Goal: Information Seeking & Learning: Learn about a topic

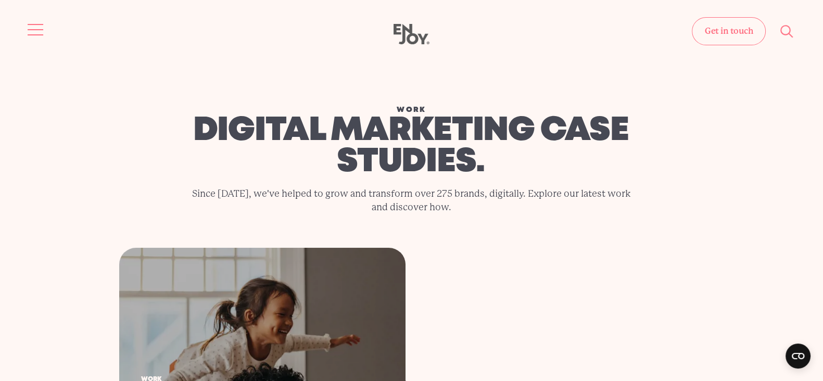
click at [38, 27] on button "Site navigation" at bounding box center [36, 30] width 22 height 22
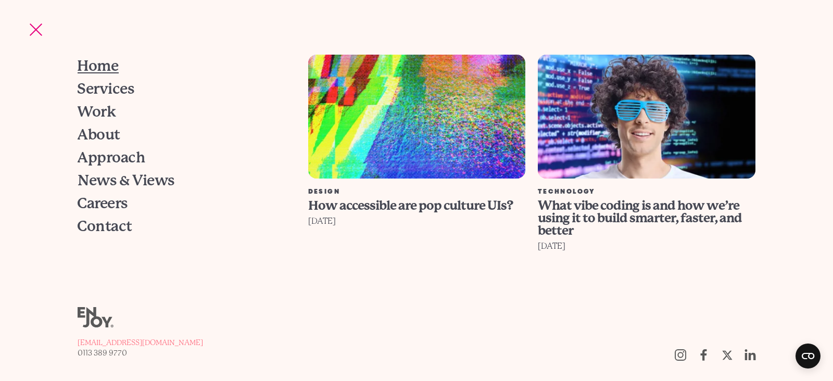
drag, startPoint x: 107, startPoint y: 61, endPoint x: 115, endPoint y: 61, distance: 8.3
click at [106, 61] on span "Home" at bounding box center [98, 66] width 41 height 15
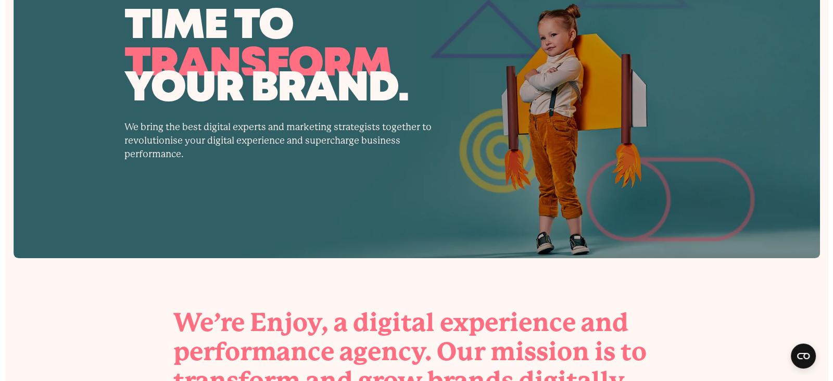
scroll to position [22, 0]
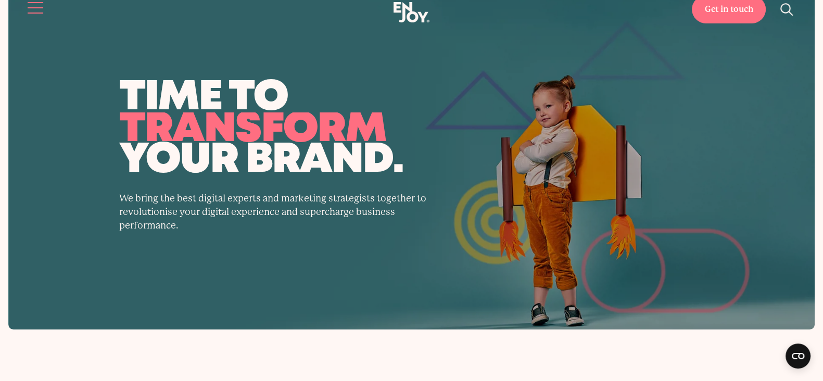
click at [33, 8] on span "Site navigation" at bounding box center [36, 7] width 16 height 1
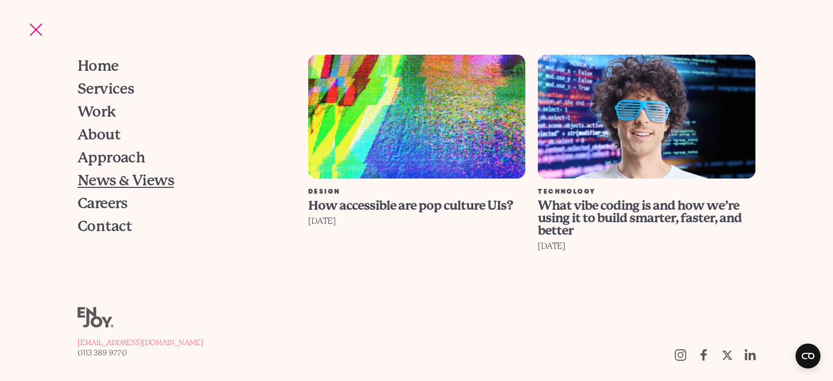
click at [104, 178] on span "News & Views" at bounding box center [126, 180] width 96 height 15
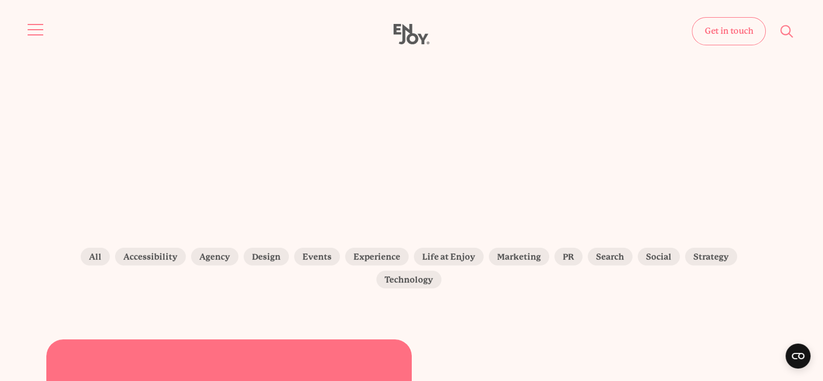
click at [32, 21] on button "Site navigation" at bounding box center [36, 30] width 22 height 22
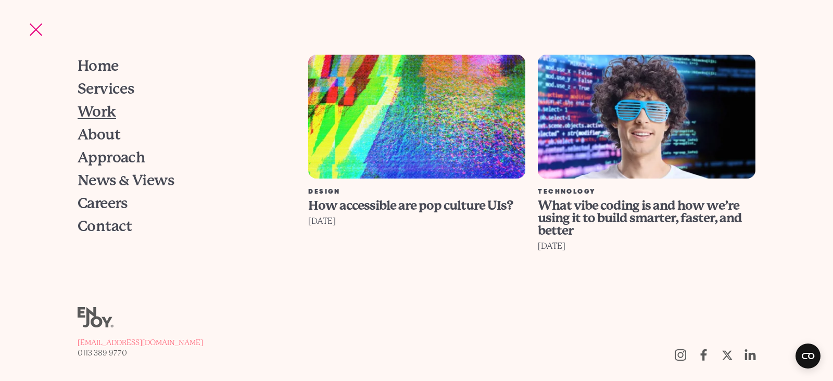
click at [99, 110] on span "Work" at bounding box center [97, 112] width 39 height 15
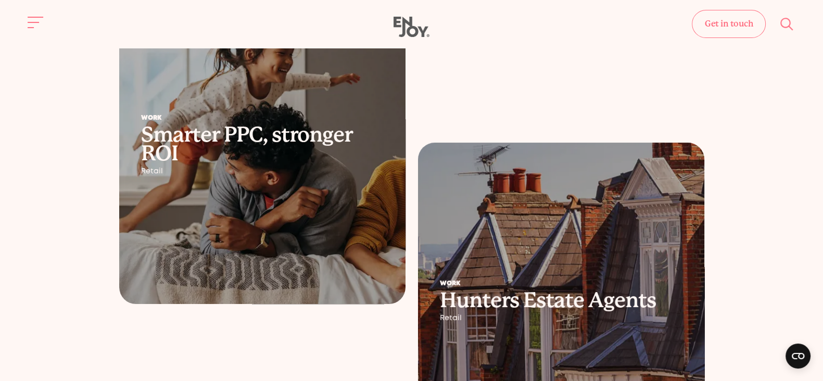
scroll to position [260, 0]
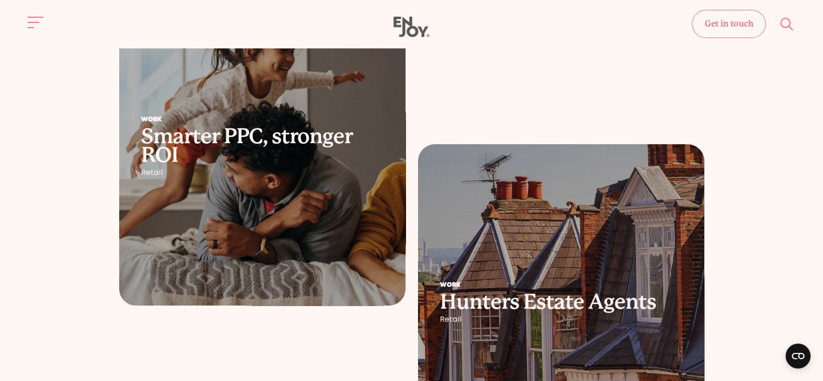
click at [382, 186] on div "Work Smarter PPC, stronger ROI Retail" at bounding box center [262, 147] width 286 height 104
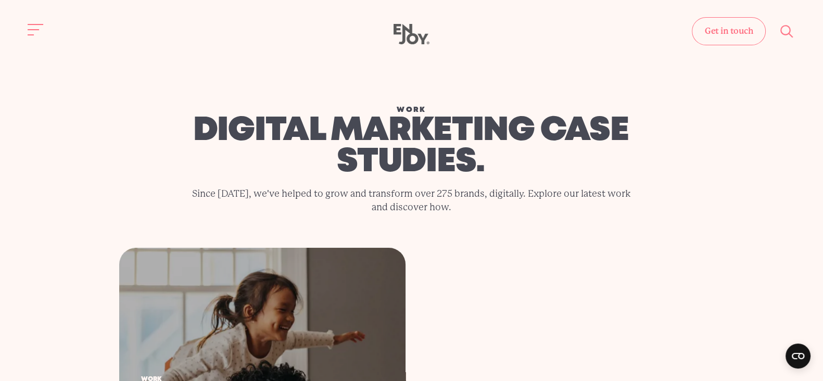
drag, startPoint x: 359, startPoint y: 287, endPoint x: 380, endPoint y: 281, distance: 22.2
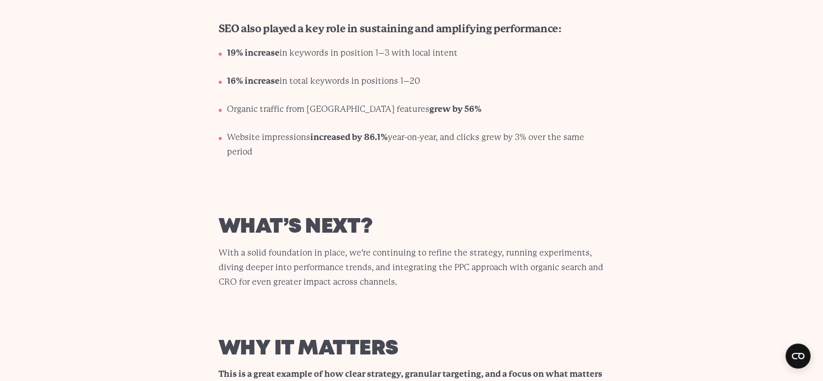
scroll to position [4945, 0]
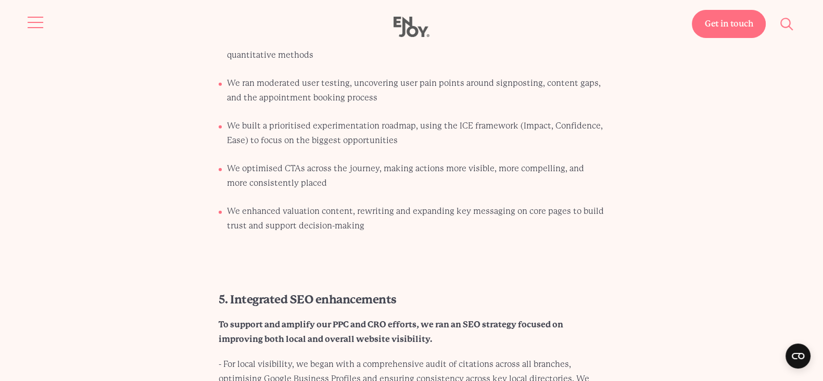
click at [37, 25] on button "Site navigation" at bounding box center [36, 22] width 22 height 22
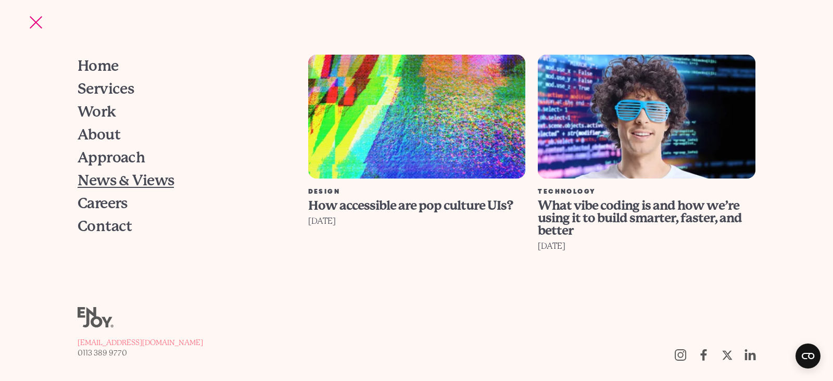
click at [124, 180] on span "News & Views" at bounding box center [126, 180] width 96 height 15
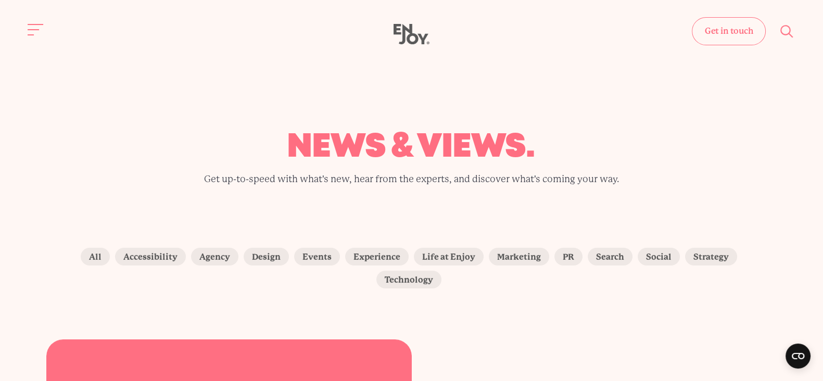
scroll to position [260, 0]
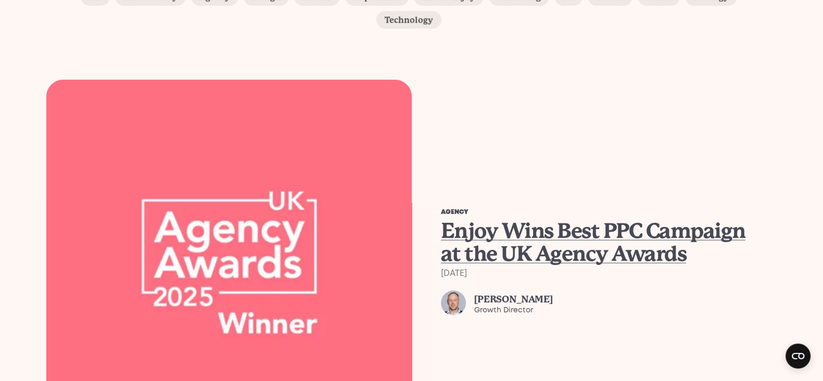
click at [534, 219] on span "Enjoy Wins Best PPC Campaign at the UK Agency Awards" at bounding box center [593, 242] width 305 height 47
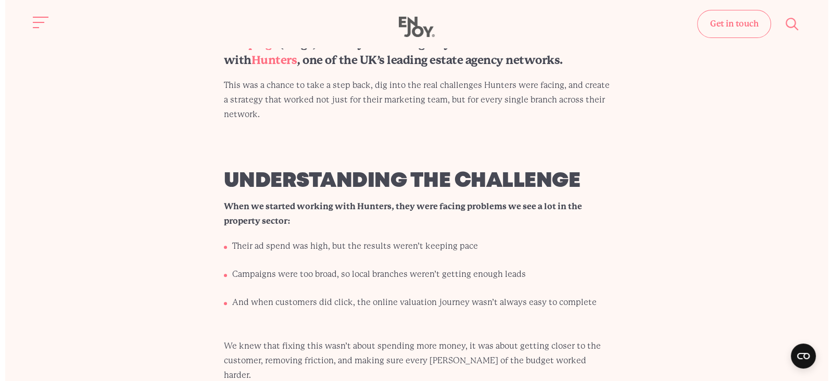
scroll to position [586, 0]
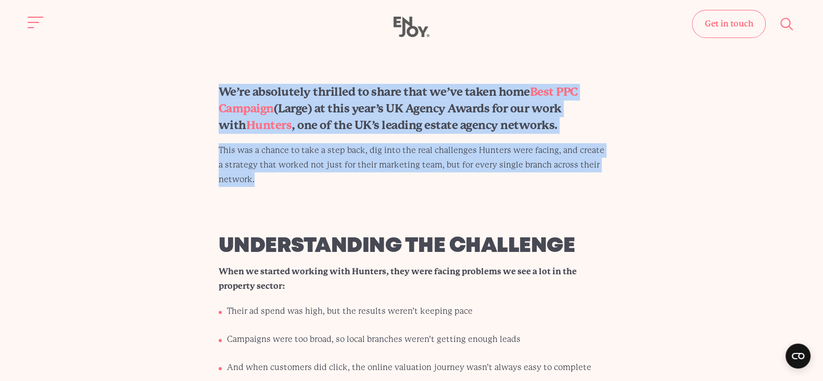
drag, startPoint x: 276, startPoint y: 175, endPoint x: 224, endPoint y: 93, distance: 96.9
click at [224, 93] on div "We’re absolutely thrilled to share that we’ve taken home Best PPC Campaign (Lar…" at bounding box center [412, 135] width 436 height 103
copy div "We’re absolutely thrilled to share that we’ve taken home Best PPC Campaign (Lar…"
click at [25, 24] on button "Site navigation" at bounding box center [36, 22] width 22 height 22
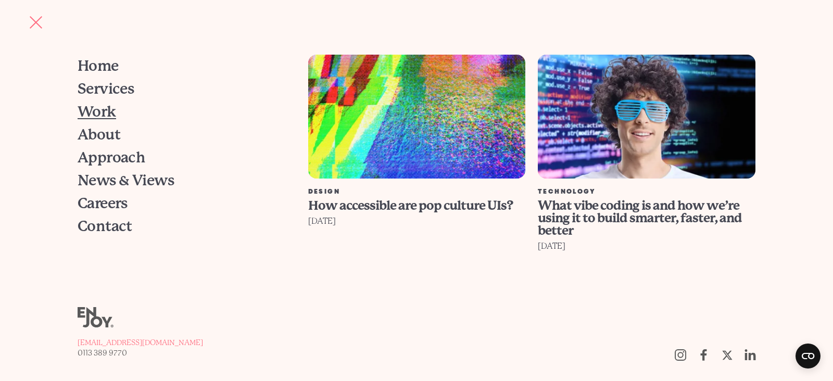
drag, startPoint x: 100, startPoint y: 110, endPoint x: 109, endPoint y: 109, distance: 8.9
click at [100, 110] on span "Work" at bounding box center [97, 112] width 39 height 15
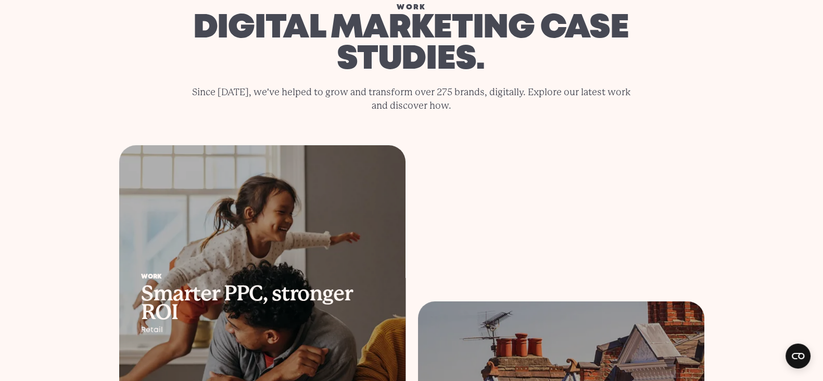
scroll to position [130, 0]
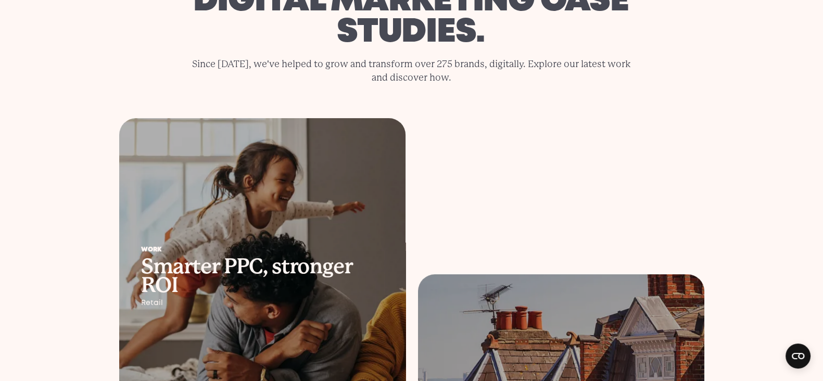
click at [341, 191] on div at bounding box center [262, 277] width 286 height 318
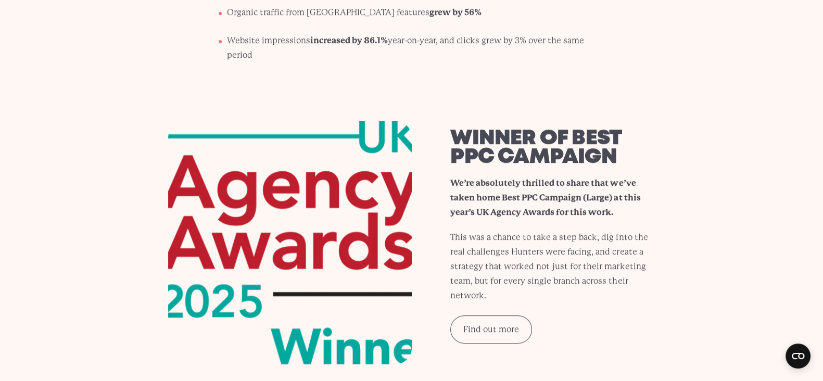
scroll to position [5047, 0]
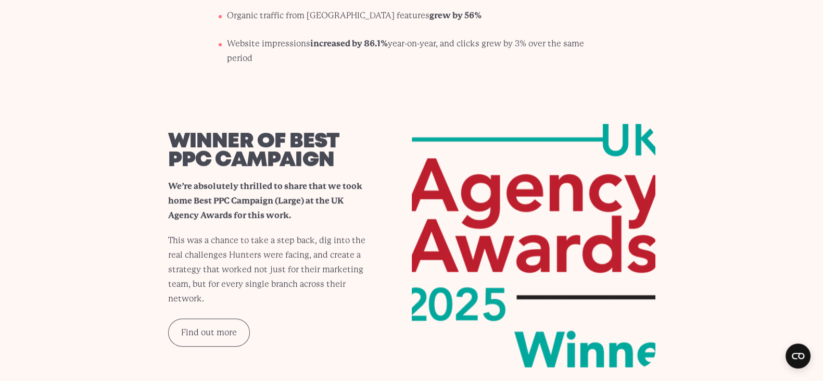
scroll to position [4987, 0]
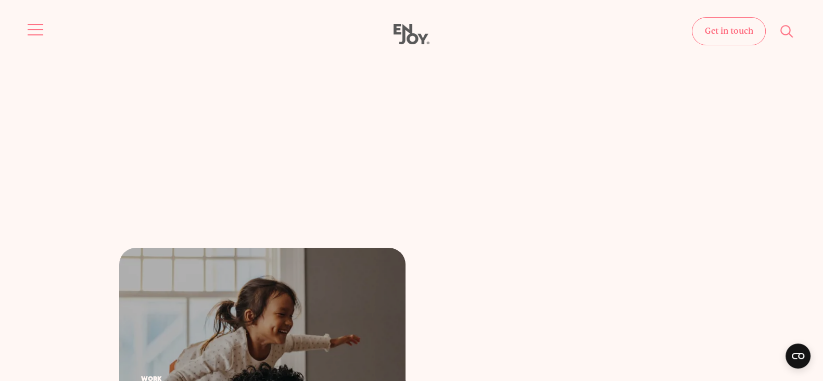
drag, startPoint x: 39, startPoint y: 27, endPoint x: 44, endPoint y: 30, distance: 6.4
click at [39, 28] on button "Site navigation" at bounding box center [36, 30] width 22 height 22
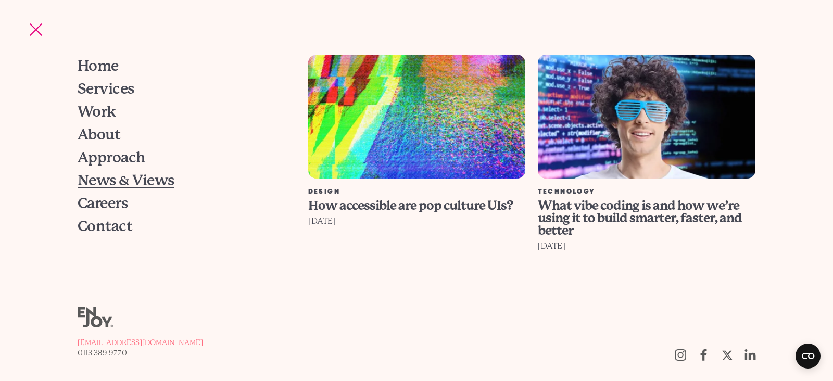
click at [117, 180] on span "News & Views" at bounding box center [126, 180] width 96 height 15
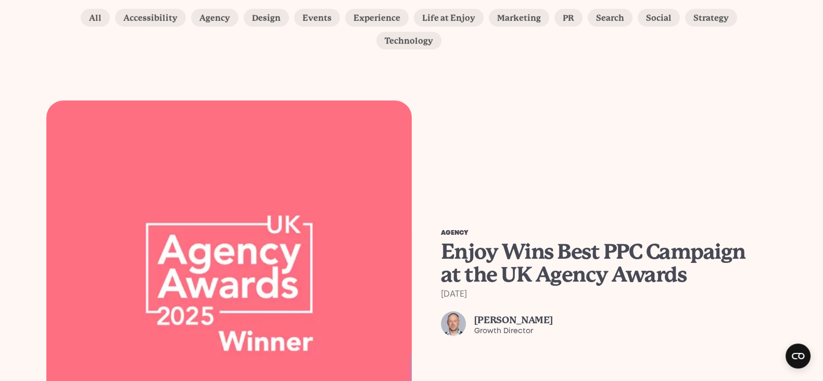
scroll to position [260, 0]
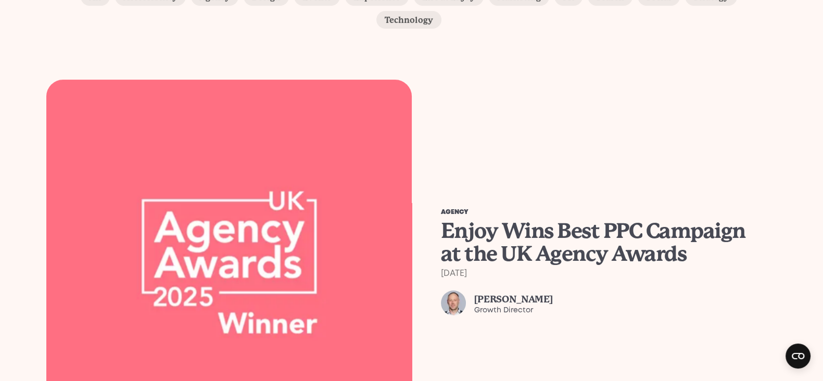
click at [318, 187] on img at bounding box center [229, 262] width 384 height 384
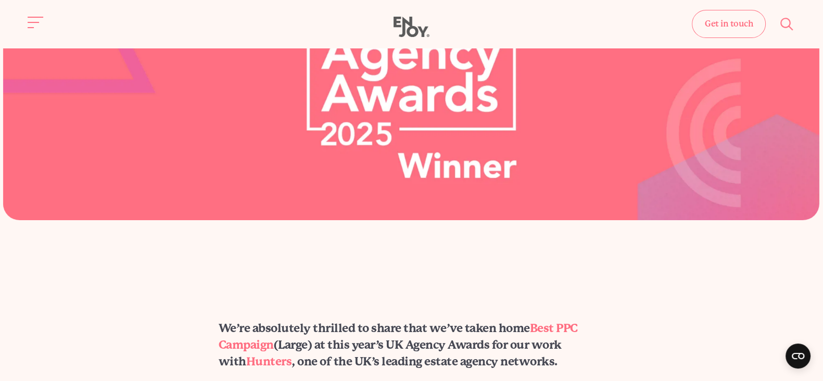
scroll to position [260, 0]
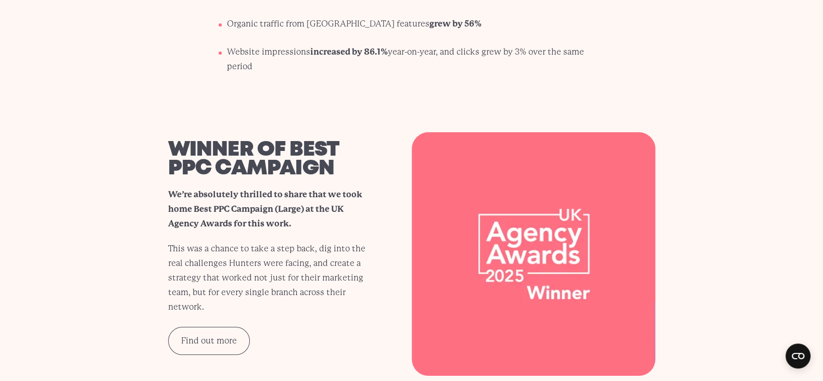
scroll to position [4987, 0]
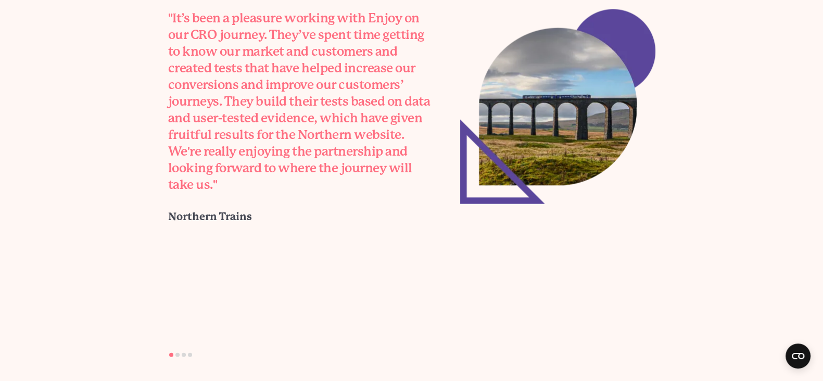
scroll to position [3058, 0]
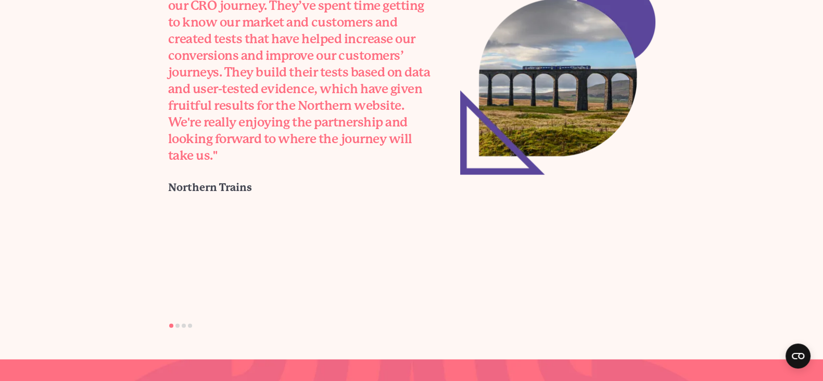
click at [175, 326] on li "Page dot 2" at bounding box center [177, 326] width 4 height 4
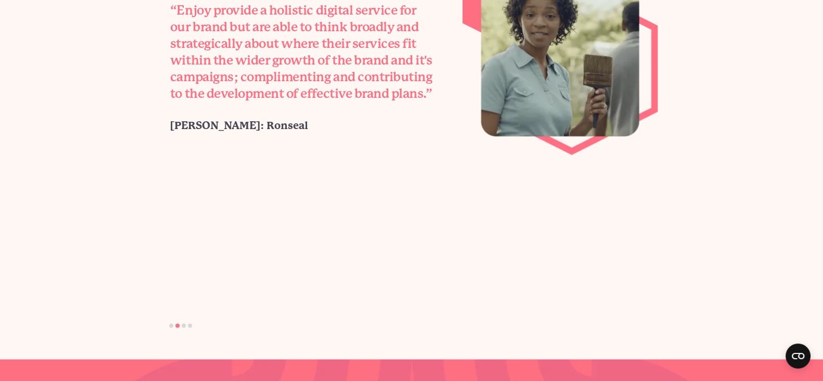
click at [183, 324] on li "Page dot 3" at bounding box center [184, 326] width 4 height 4
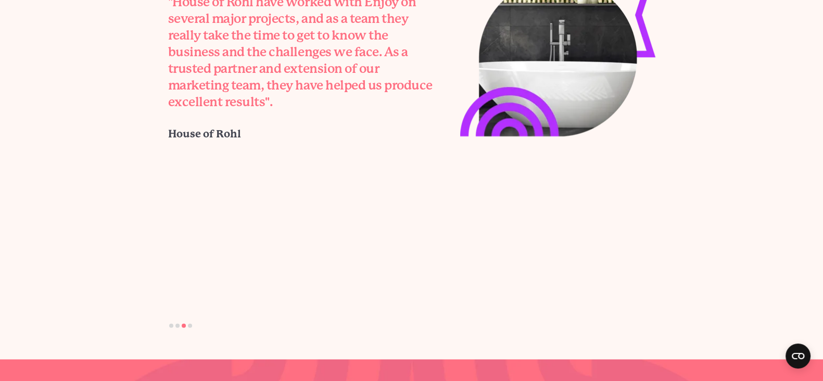
click at [188, 324] on li "Page dot 4" at bounding box center [190, 326] width 4 height 4
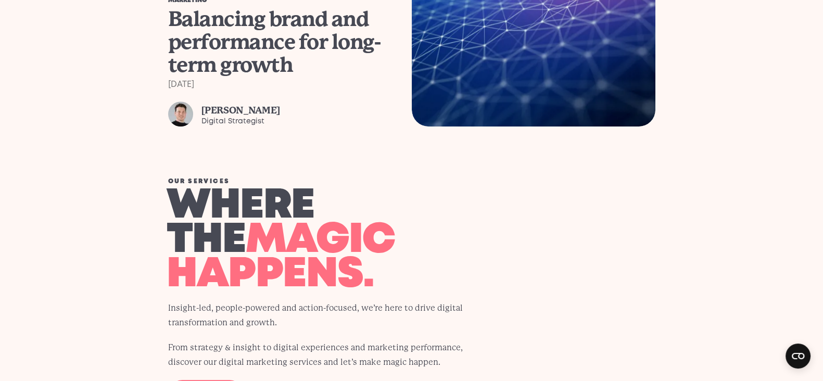
scroll to position [1041, 0]
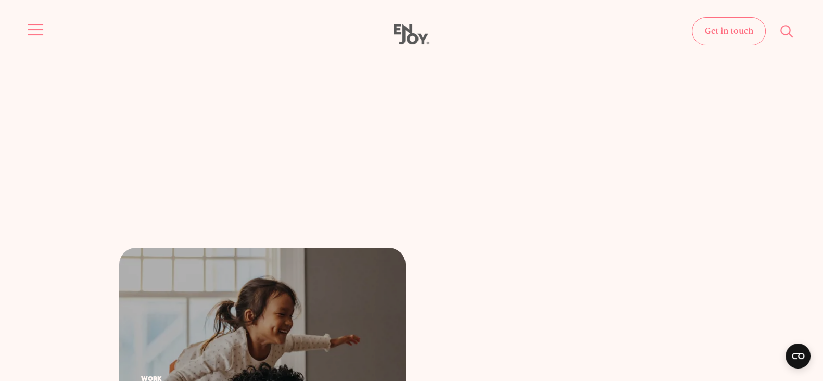
click at [27, 32] on button "Site navigation" at bounding box center [36, 30] width 22 height 22
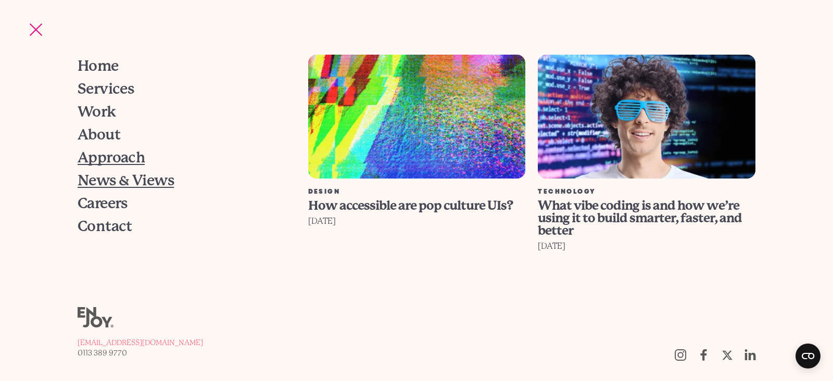
drag, startPoint x: 97, startPoint y: 178, endPoint x: 131, endPoint y: 164, distance: 36.0
click at [98, 178] on span "News & Views" at bounding box center [126, 180] width 96 height 15
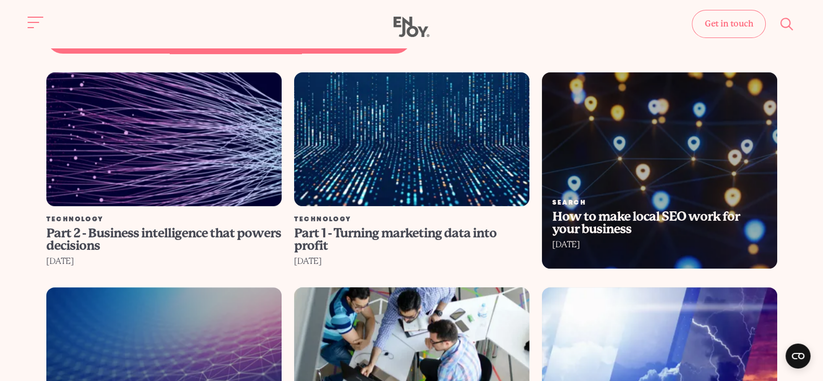
scroll to position [651, 0]
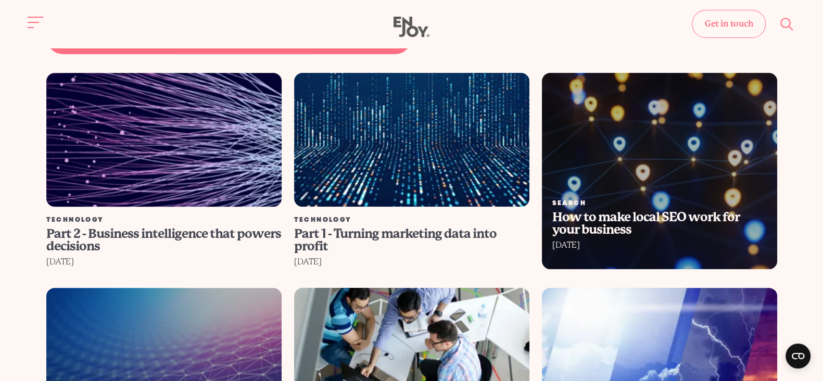
click at [194, 157] on img at bounding box center [163, 140] width 259 height 148
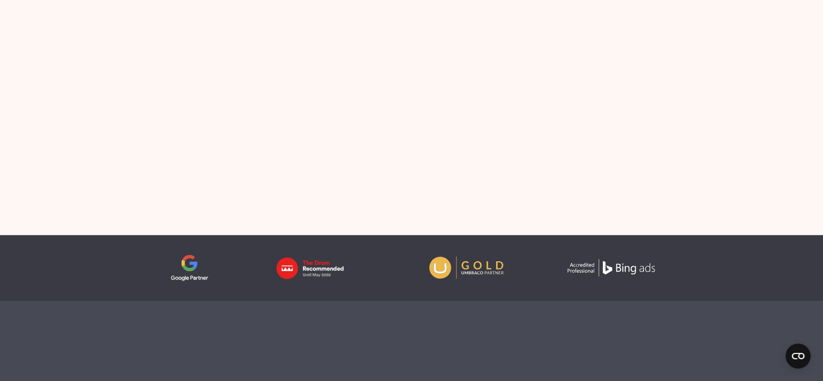
scroll to position [4080, 0]
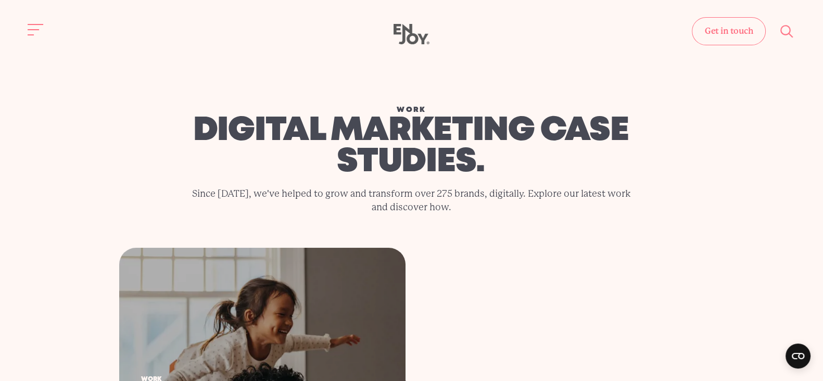
click at [19, 31] on div "Get in touch Home Services Work About" at bounding box center [411, 34] width 823 height 21
click at [30, 29] on span "Site navigation" at bounding box center [36, 29] width 16 height 1
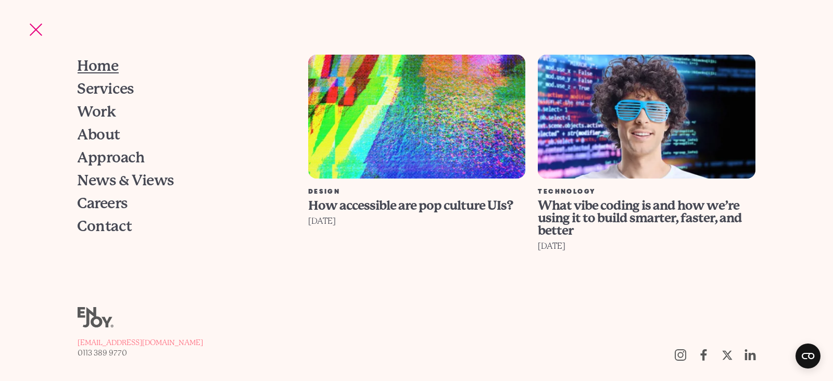
click at [88, 61] on span "Home" at bounding box center [98, 66] width 41 height 15
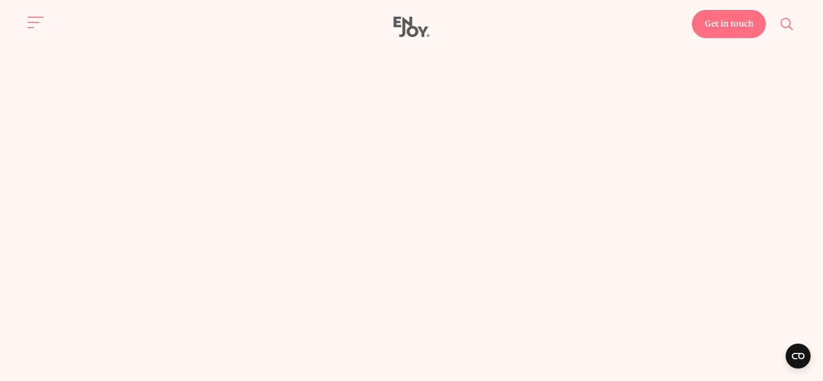
drag, startPoint x: 830, startPoint y: 27, endPoint x: 829, endPoint y: 386, distance: 358.7
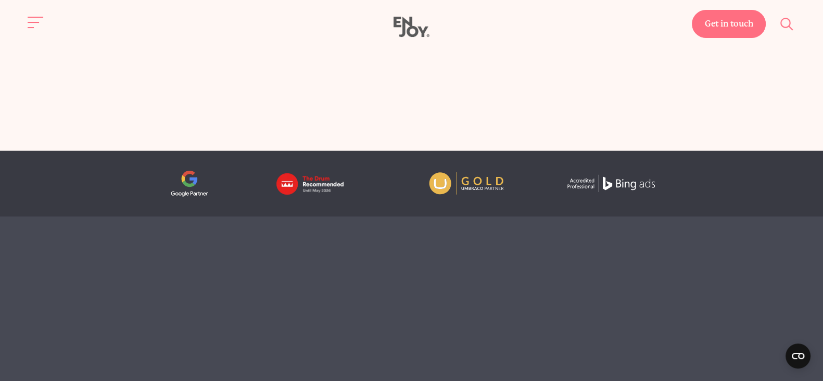
scroll to position [3974, 0]
